Goal: Information Seeking & Learning: Check status

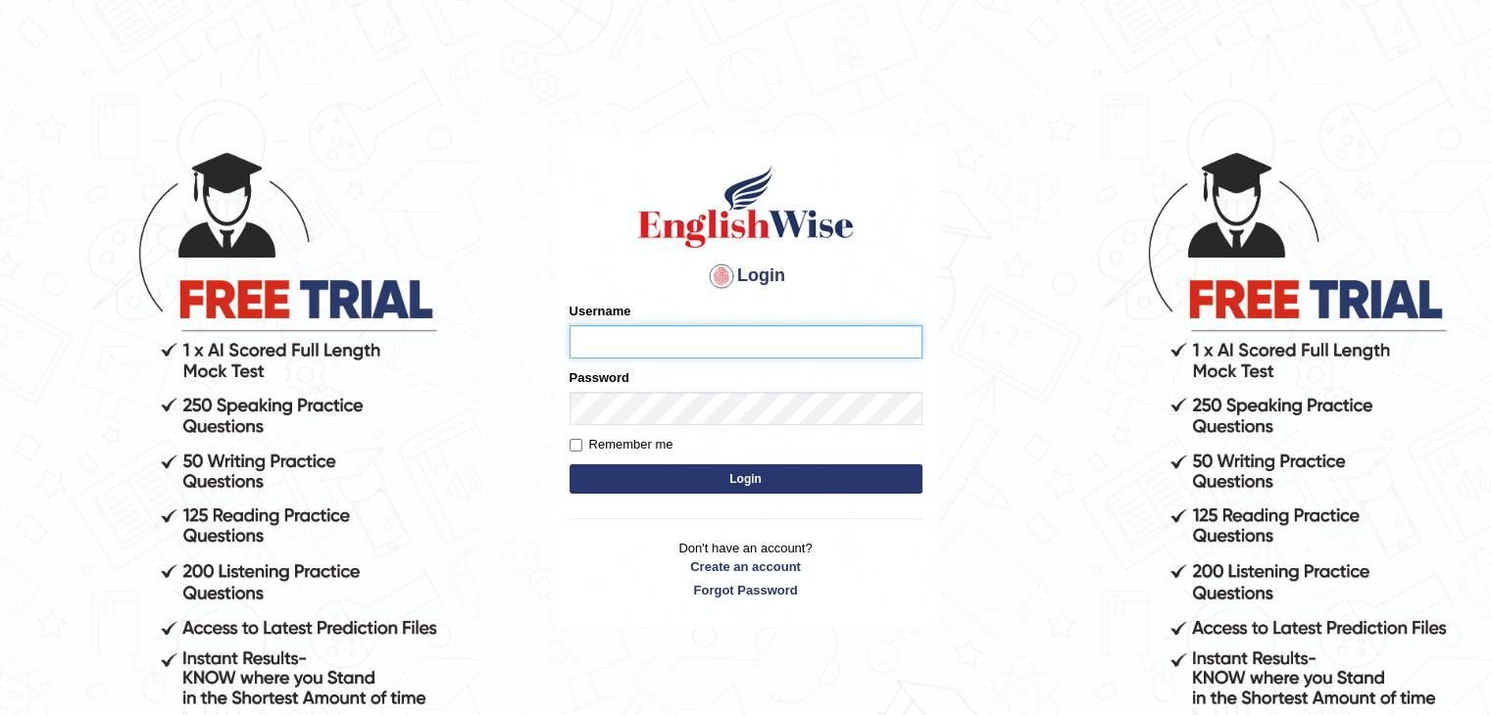
type input "Pratiksarikar"
click at [678, 481] on button "Login" at bounding box center [745, 478] width 353 height 29
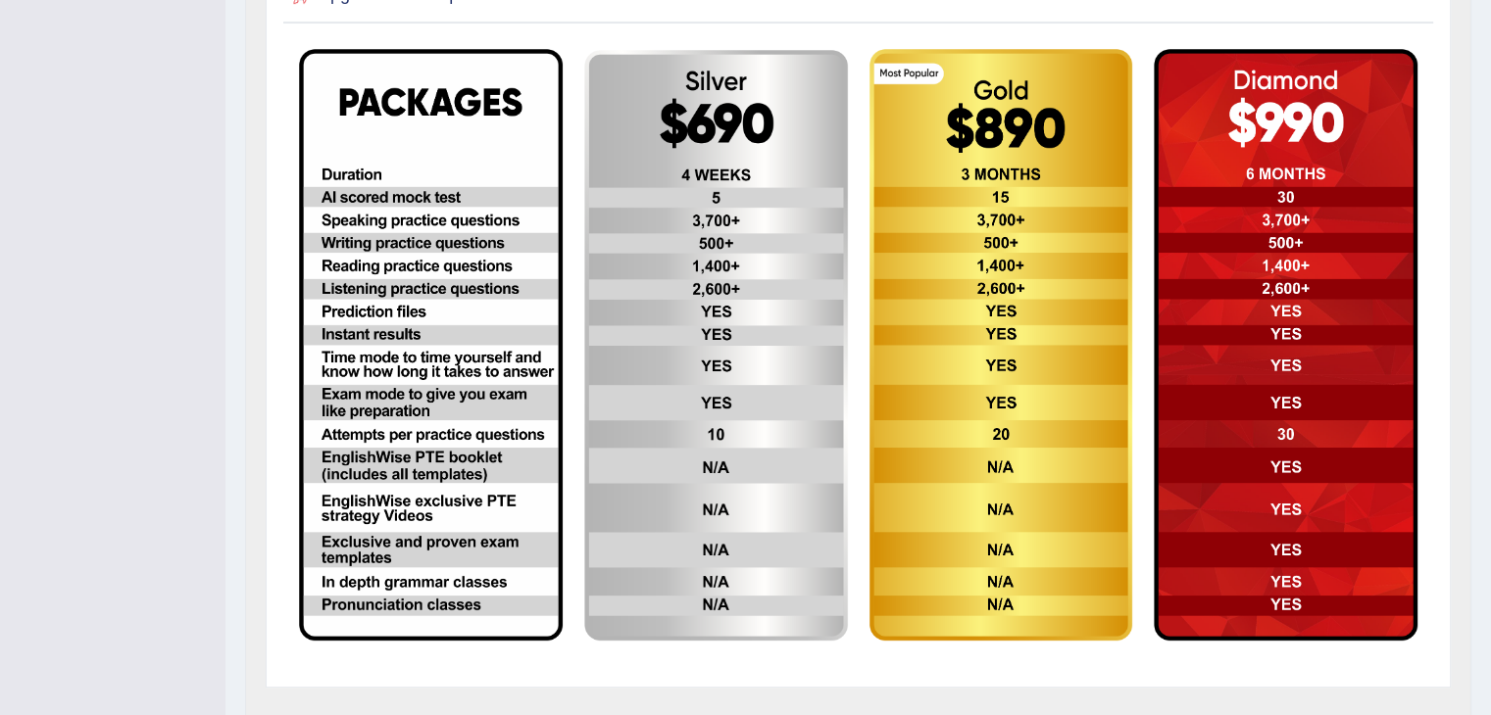
scroll to position [243, 0]
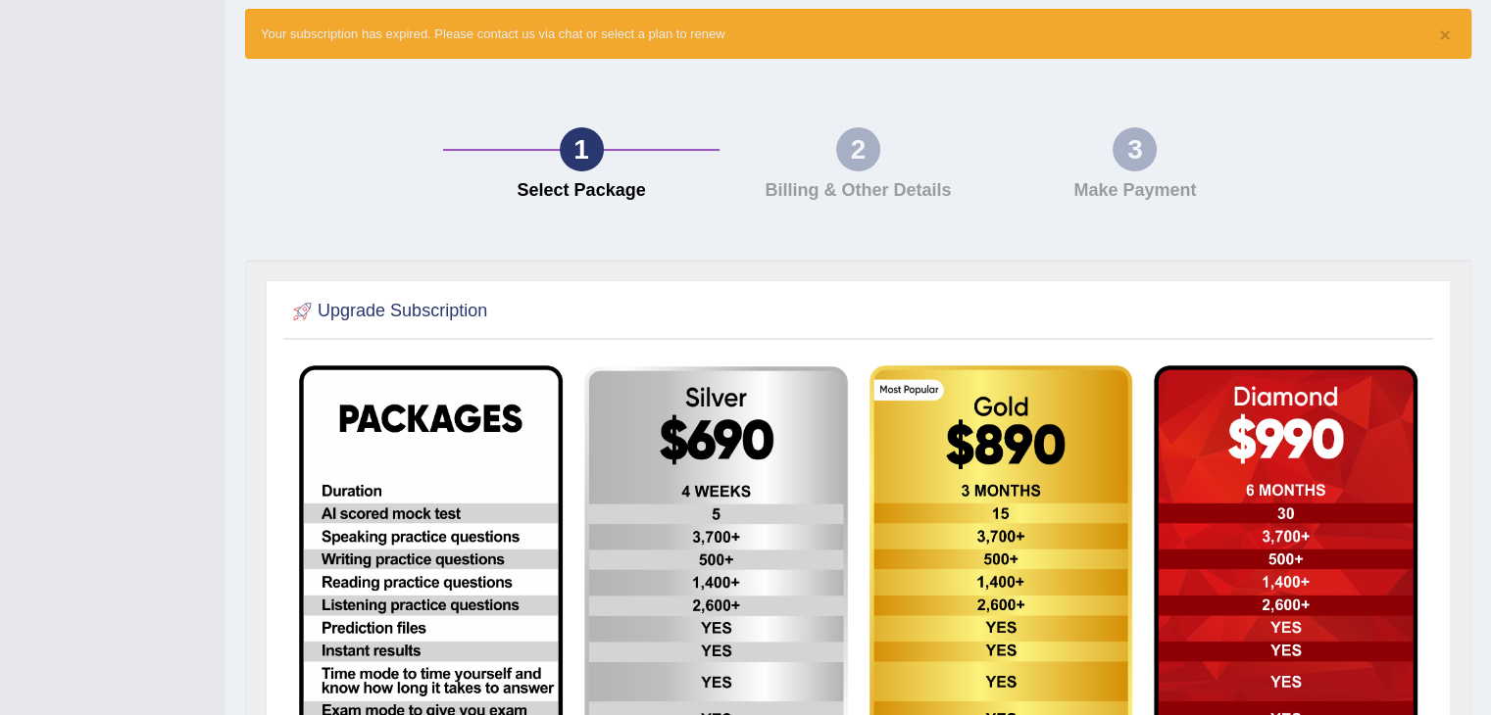
click at [853, 146] on div "2" at bounding box center [858, 149] width 44 height 44
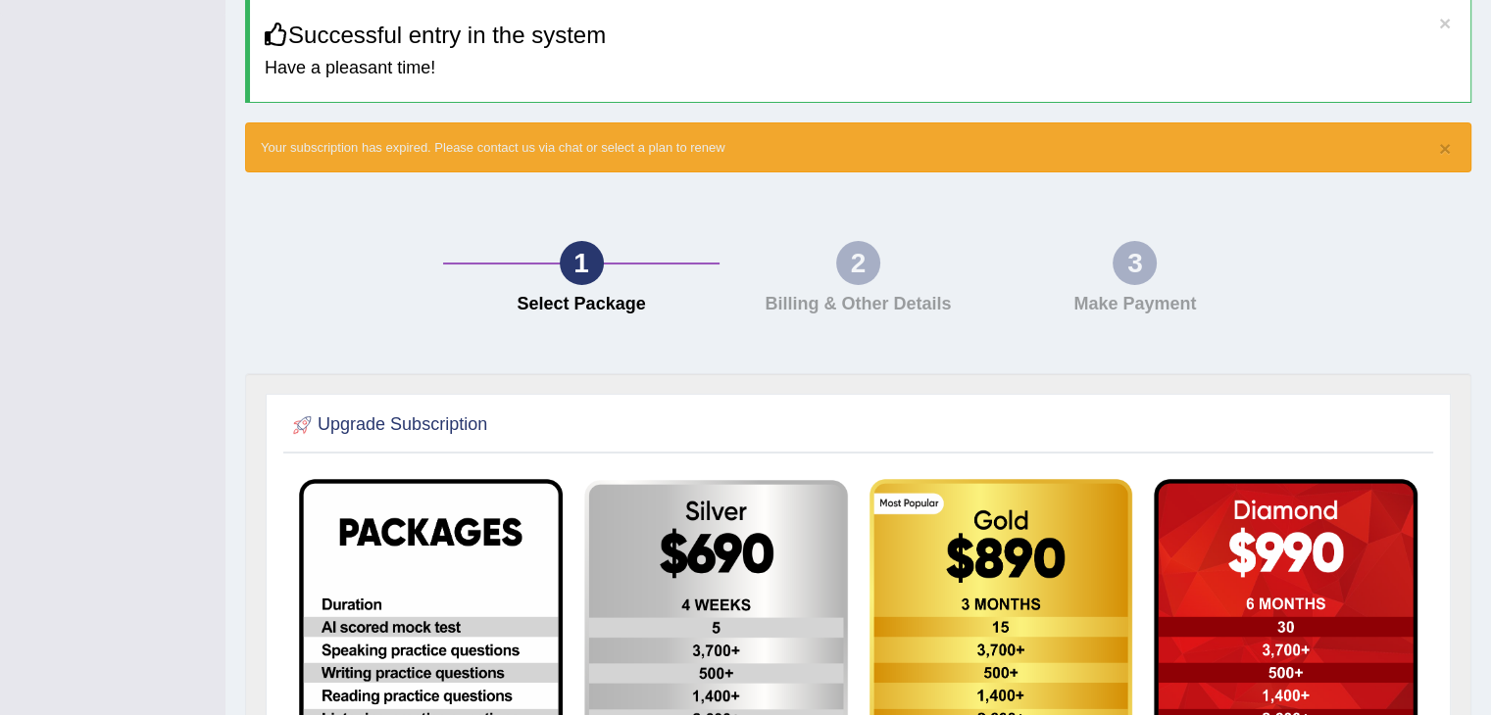
scroll to position [0, 0]
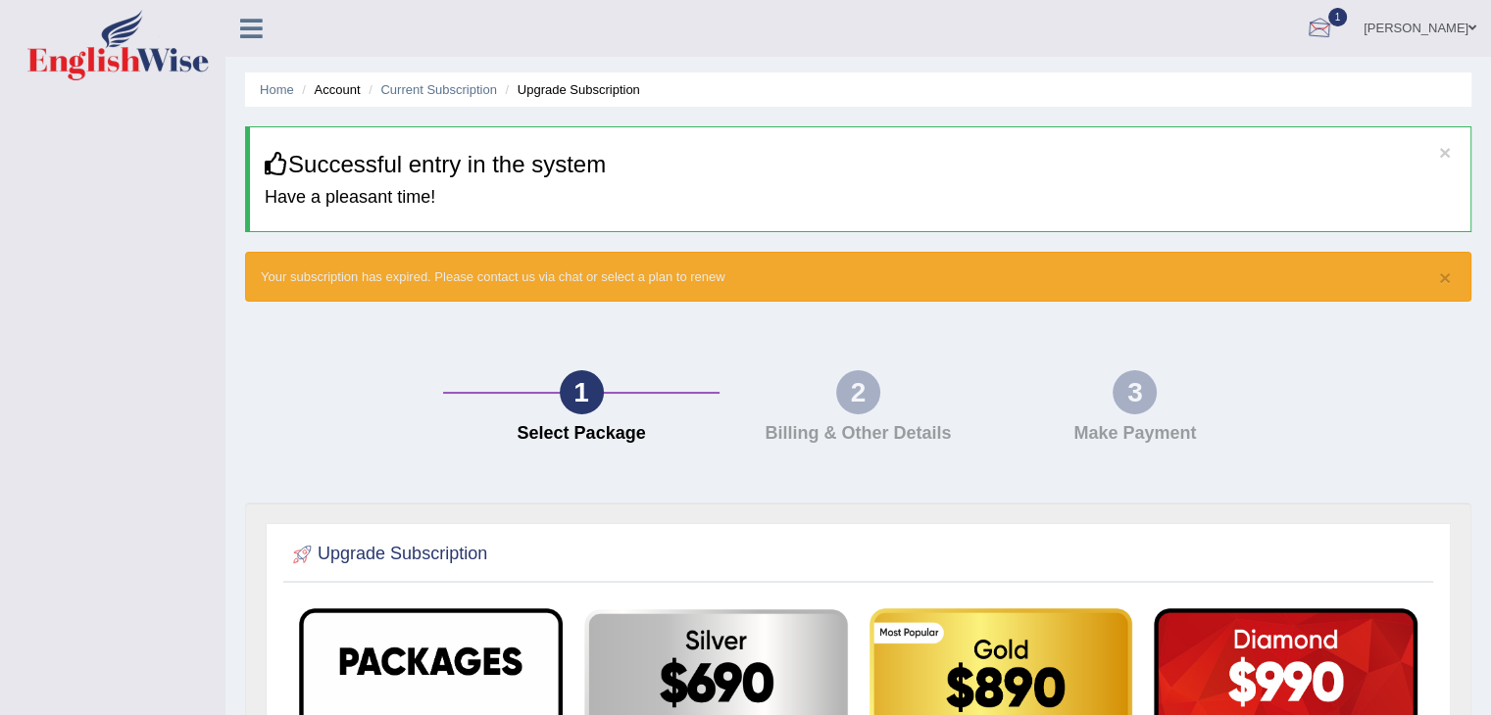
click at [1347, 21] on span "1" at bounding box center [1338, 17] width 20 height 19
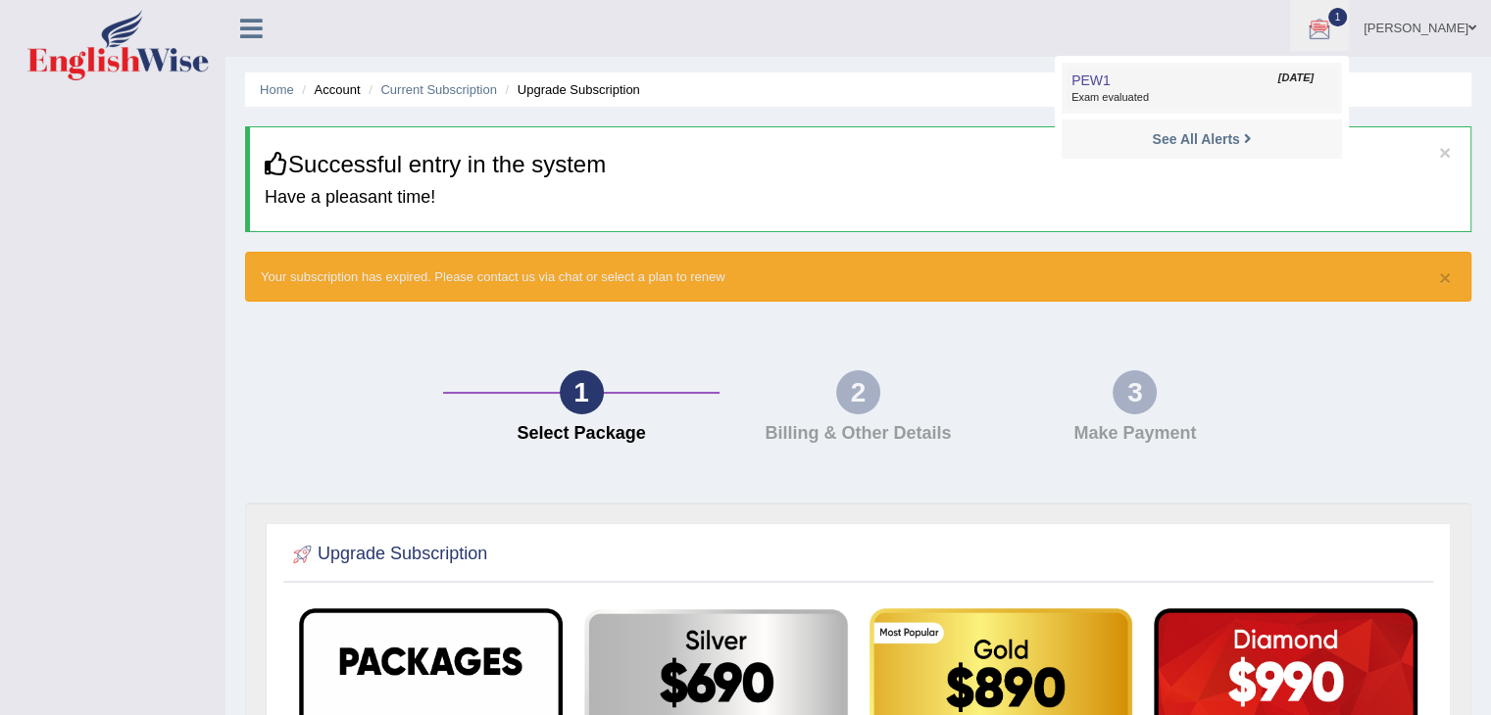
click at [1172, 98] on span "Exam evaluated" at bounding box center [1201, 98] width 261 height 16
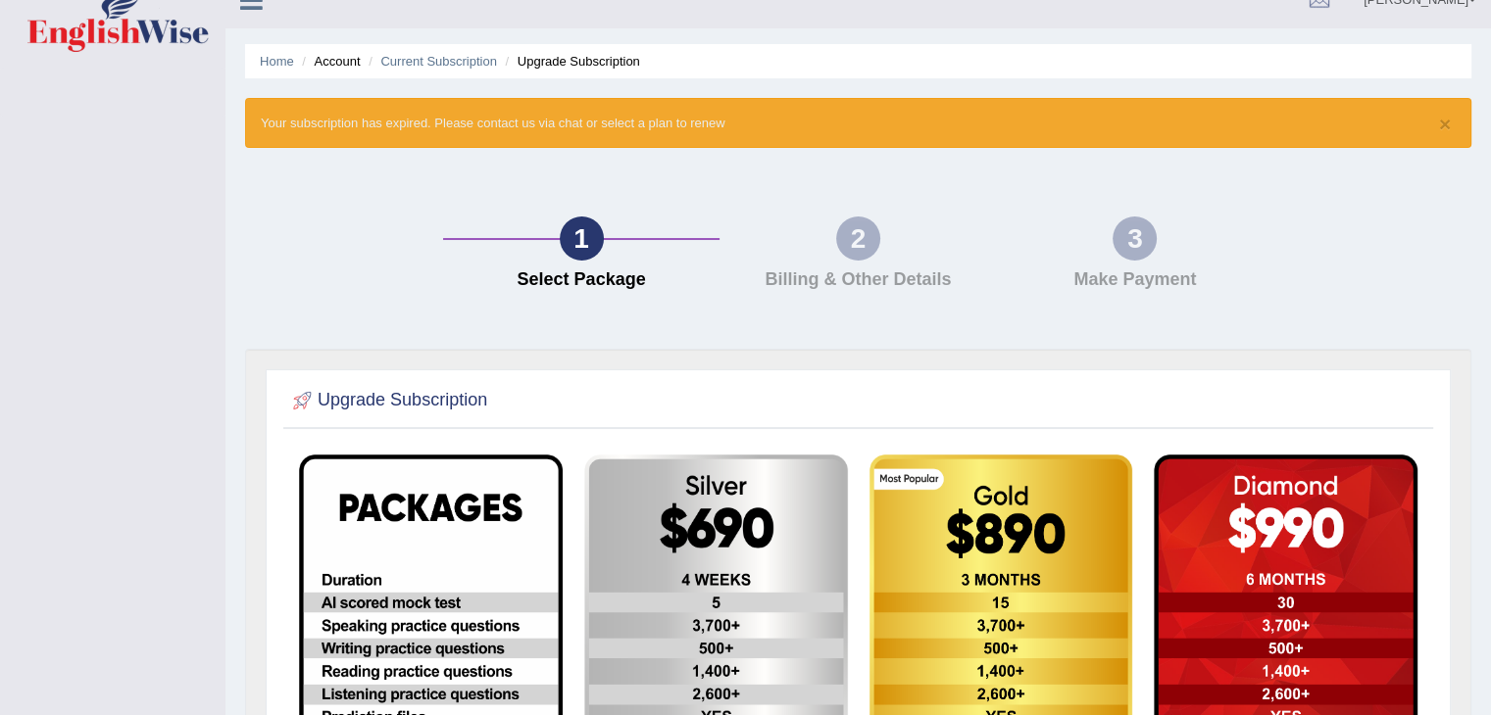
scroll to position [20, 0]
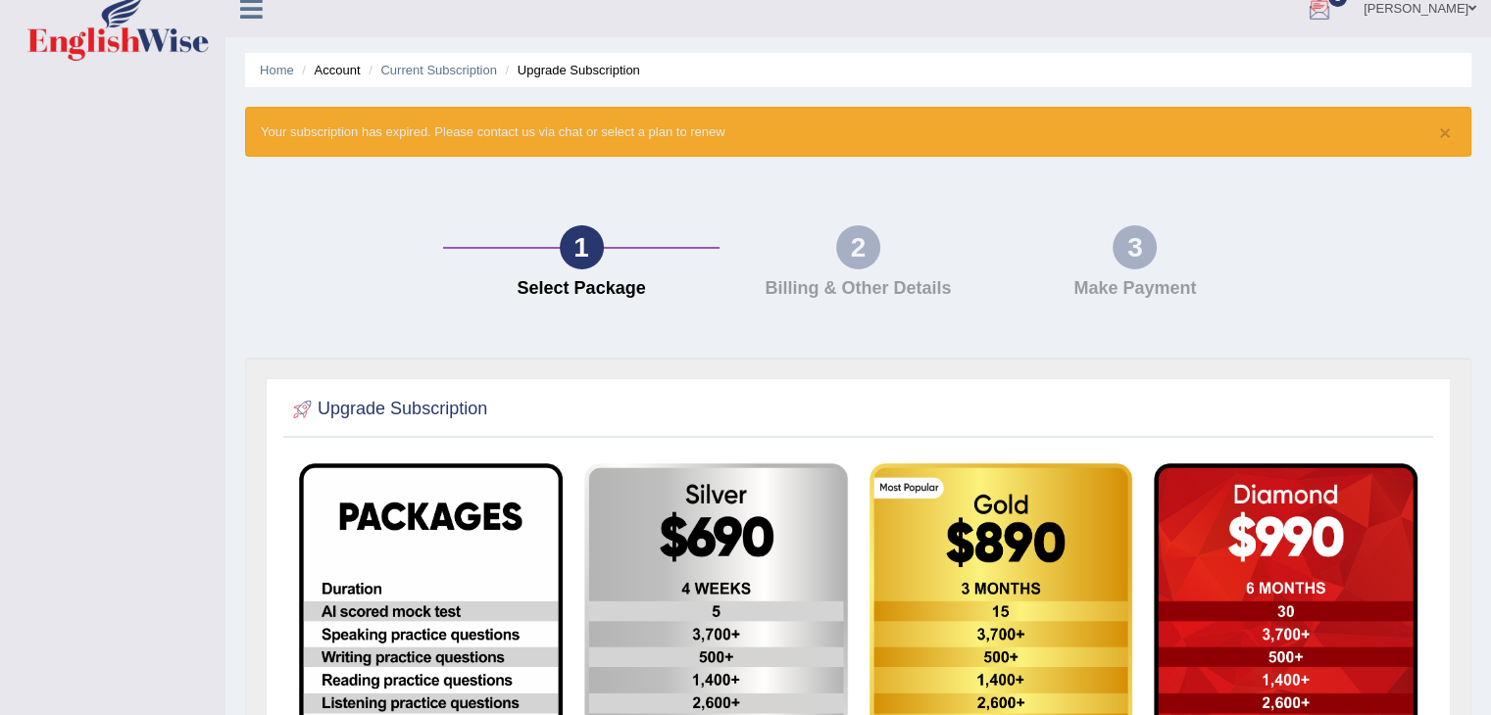
click at [1334, 13] on div at bounding box center [1318, 9] width 29 height 29
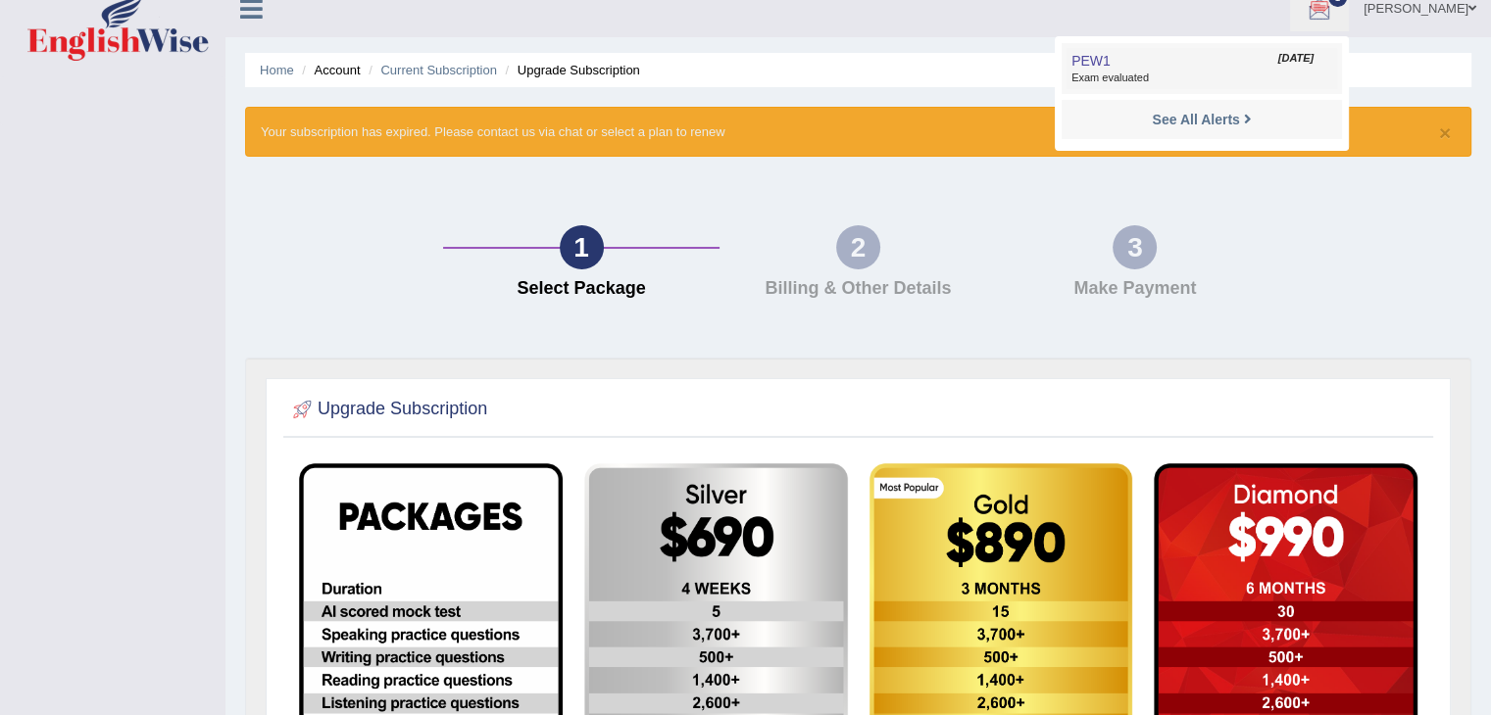
click at [1172, 76] on span "Exam evaluated" at bounding box center [1201, 79] width 261 height 16
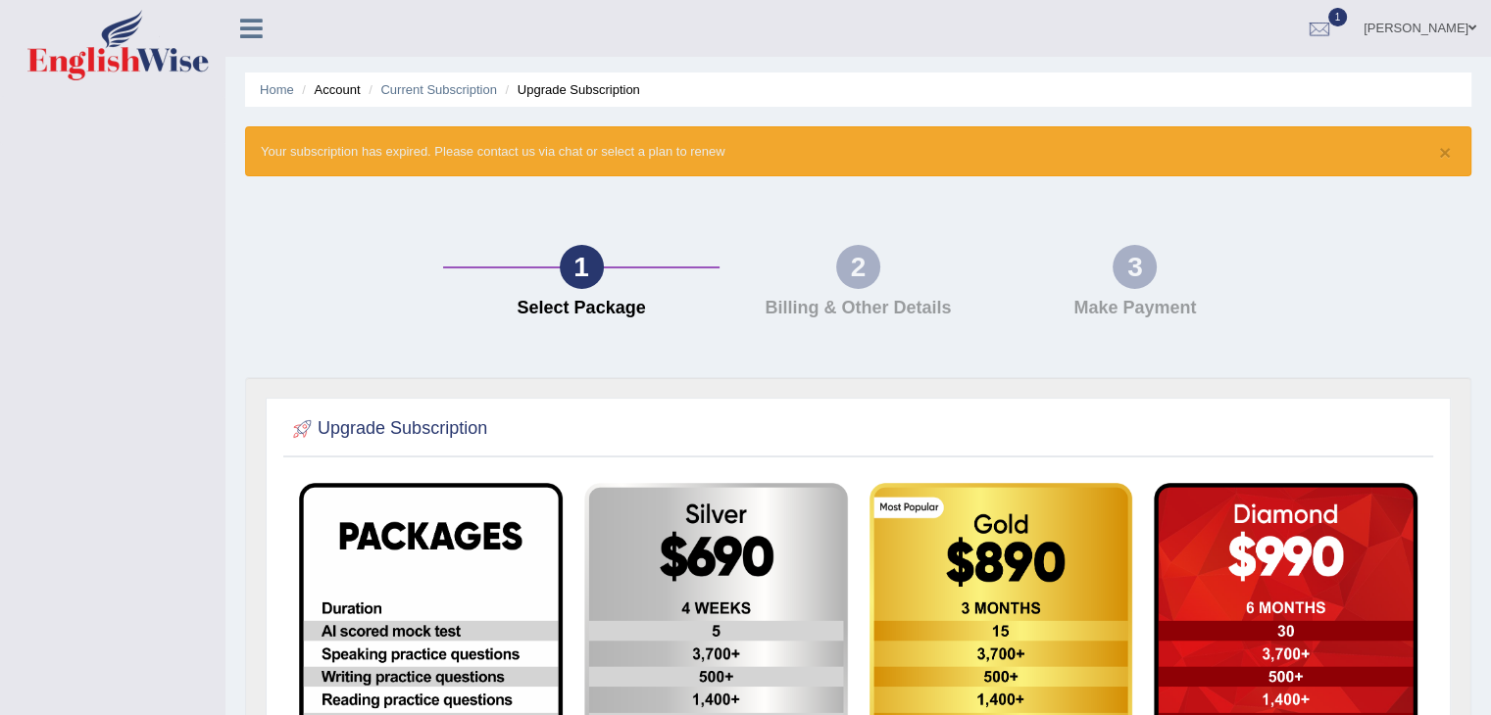
click at [559, 88] on li "Upgrade Subscription" at bounding box center [570, 89] width 139 height 19
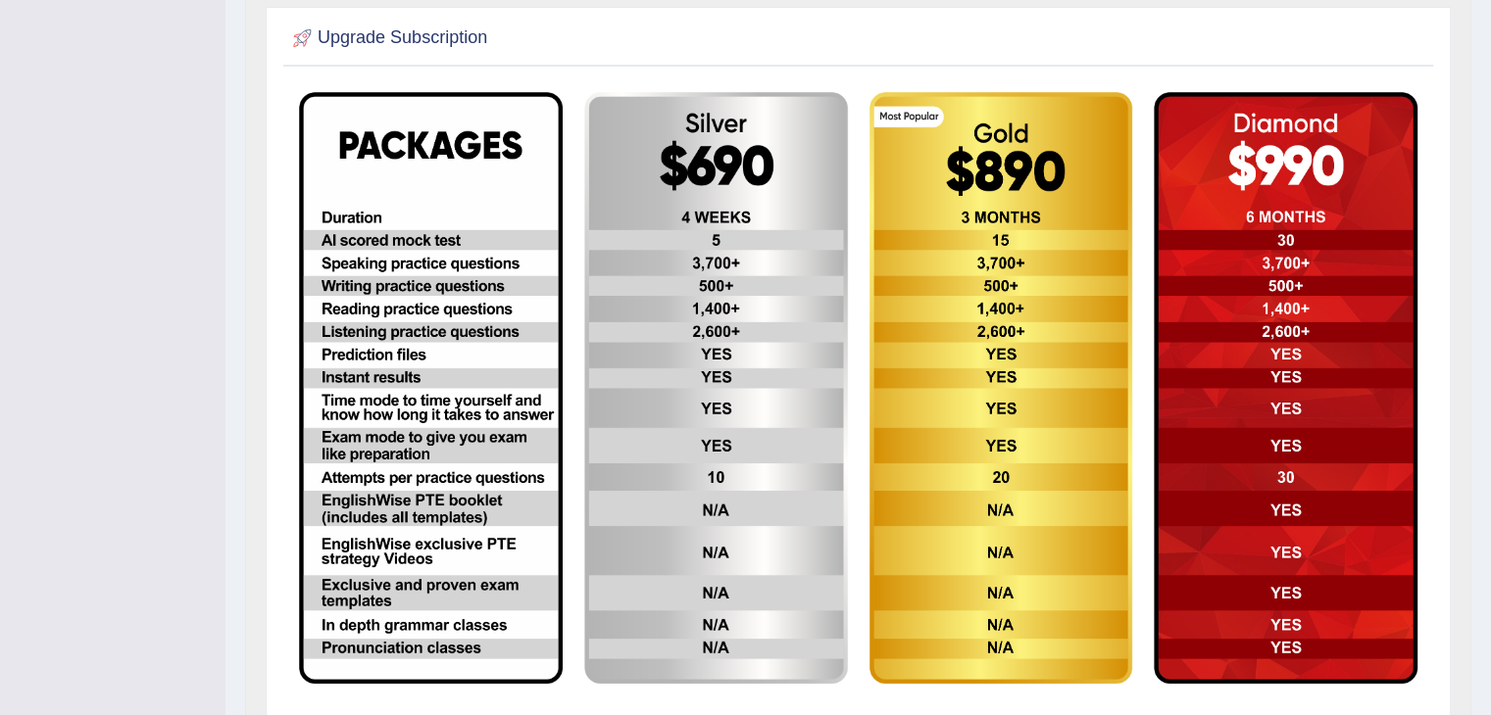
scroll to position [392, 0]
